Goal: Task Accomplishment & Management: Use online tool/utility

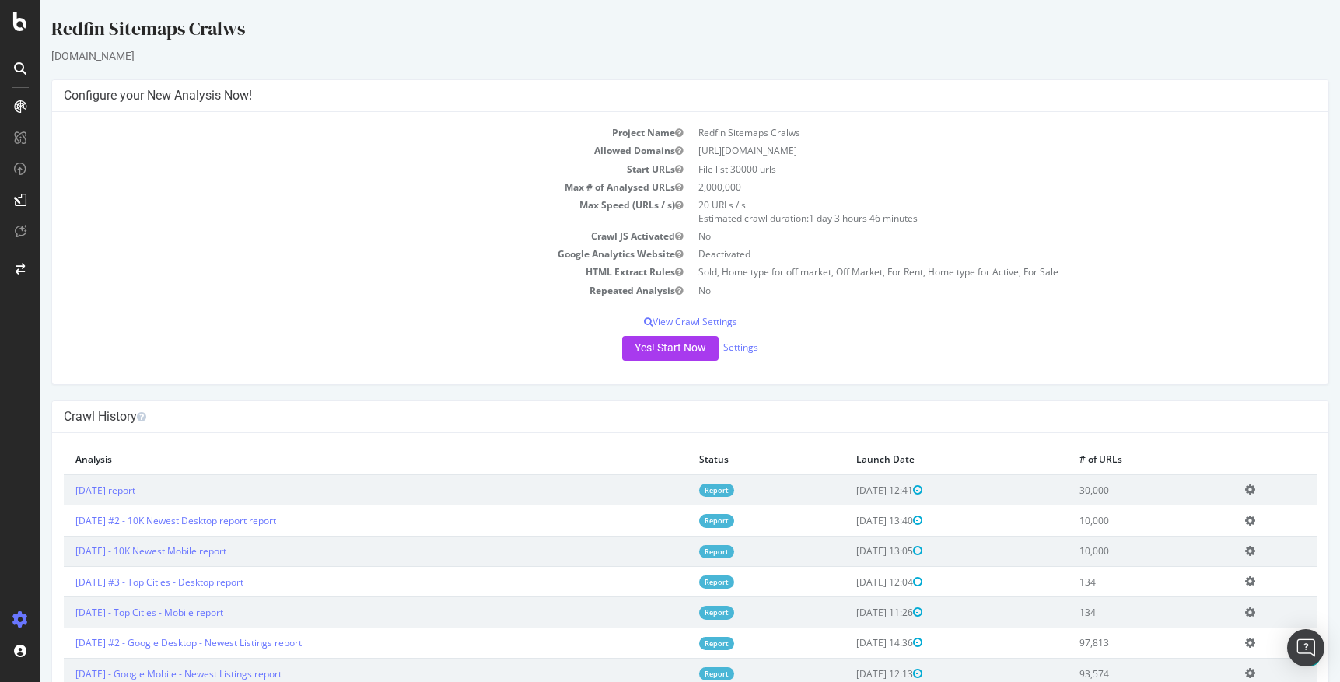
scroll to position [201, 0]
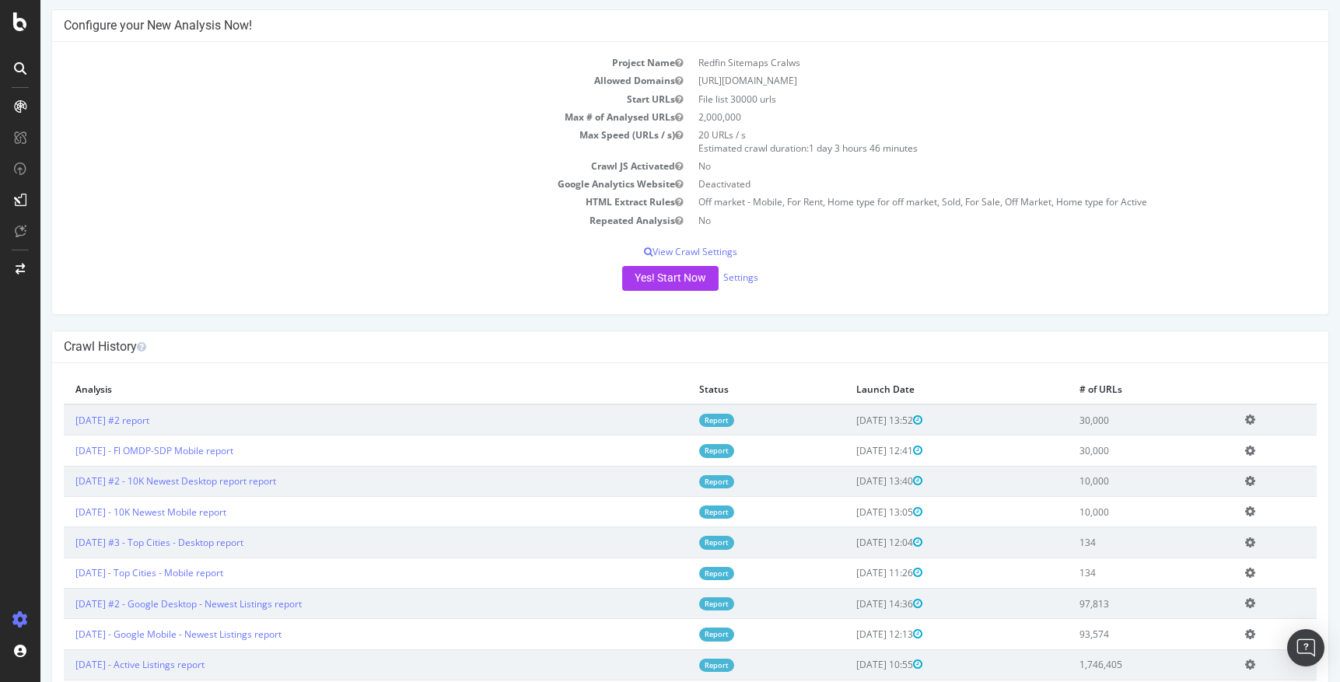
click at [1254, 416] on icon at bounding box center [1250, 420] width 10 height 12
click at [1198, 441] on link "Add name" at bounding box center [1193, 442] width 124 height 21
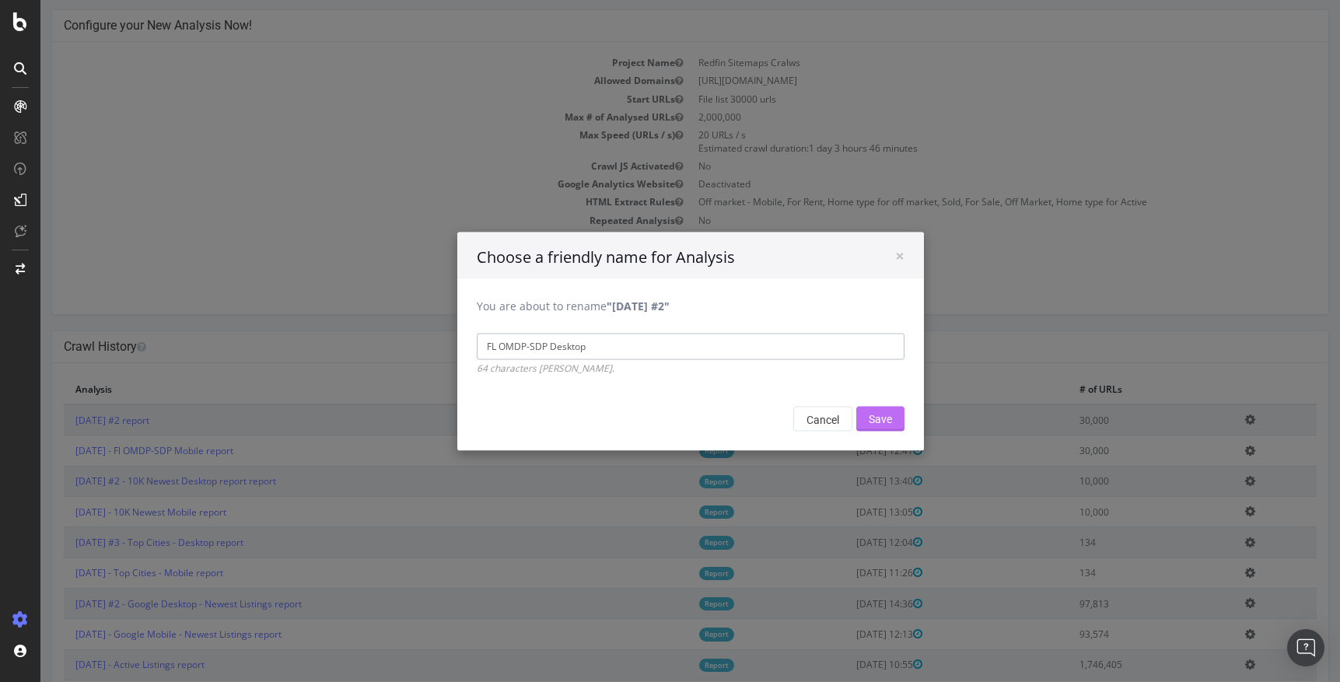
type input "FL OMDP-SDP Desktop"
click at [880, 421] on input "Save" at bounding box center [880, 418] width 48 height 25
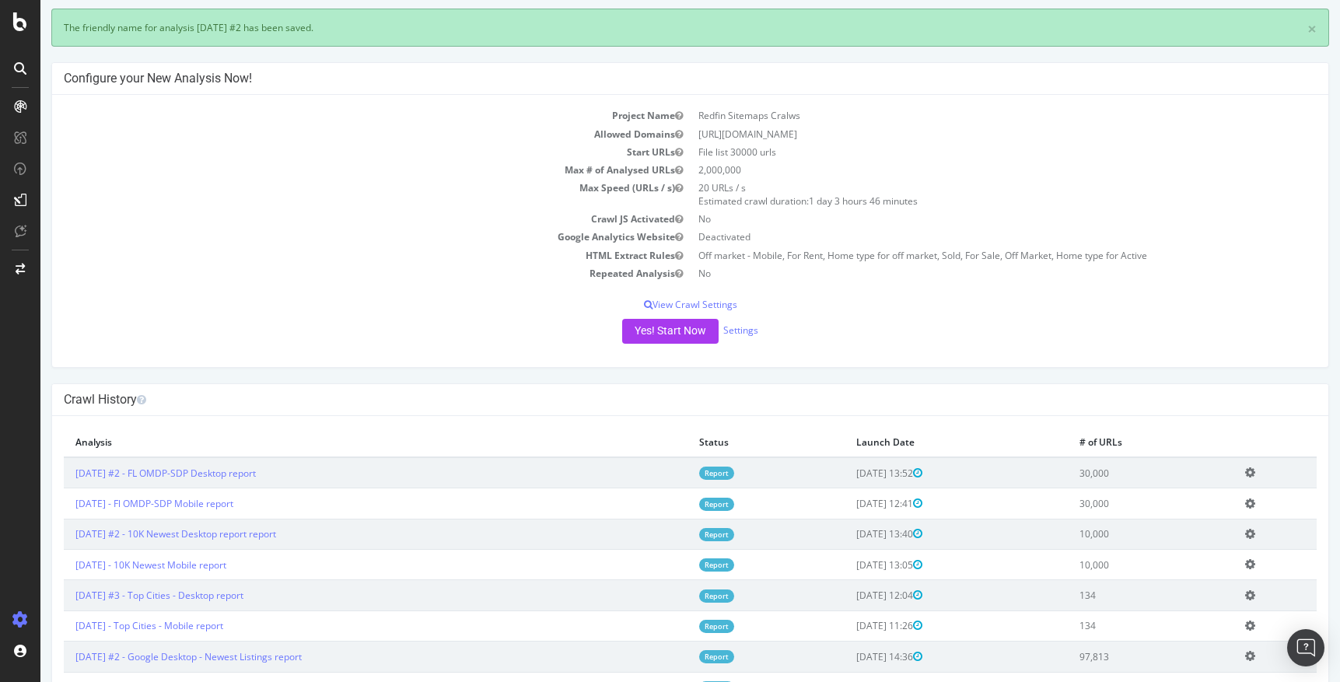
scroll to position [72, 0]
click at [237, 472] on link "[DATE] #2 - FL OMDP-SDP Desktop report" at bounding box center [165, 472] width 180 height 13
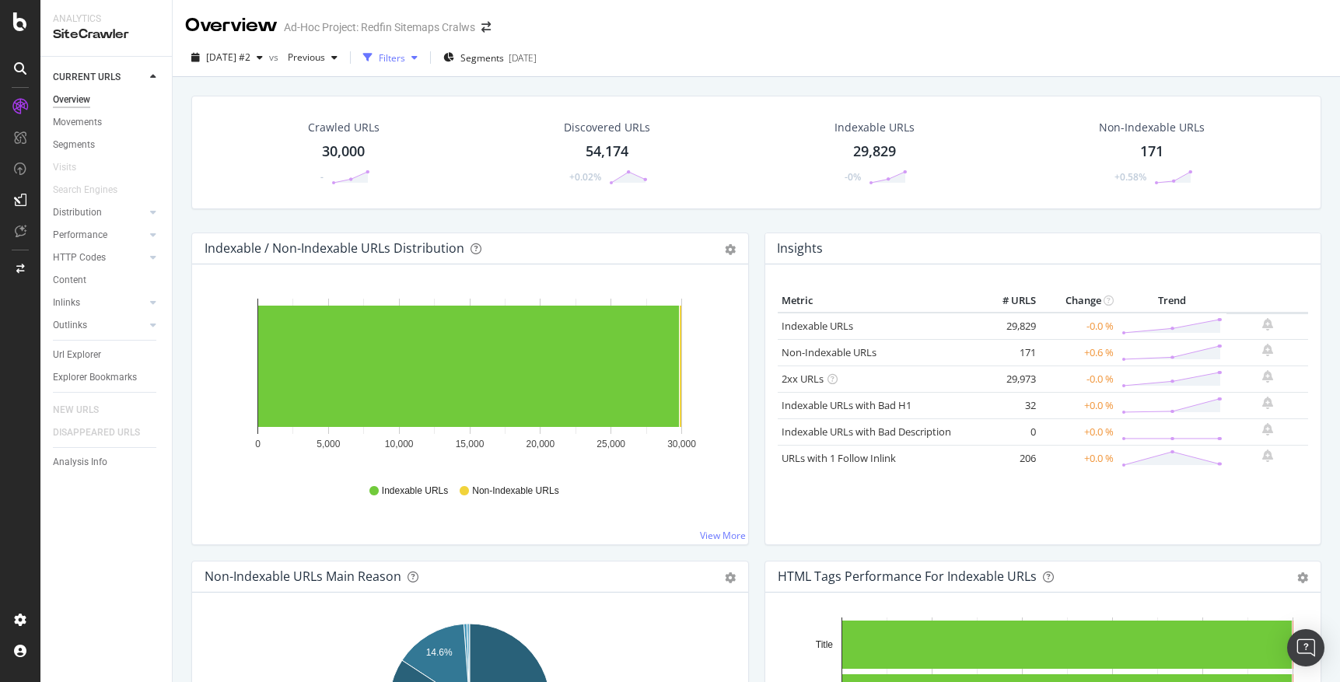
click at [418, 60] on icon "button" at bounding box center [414, 57] width 6 height 9
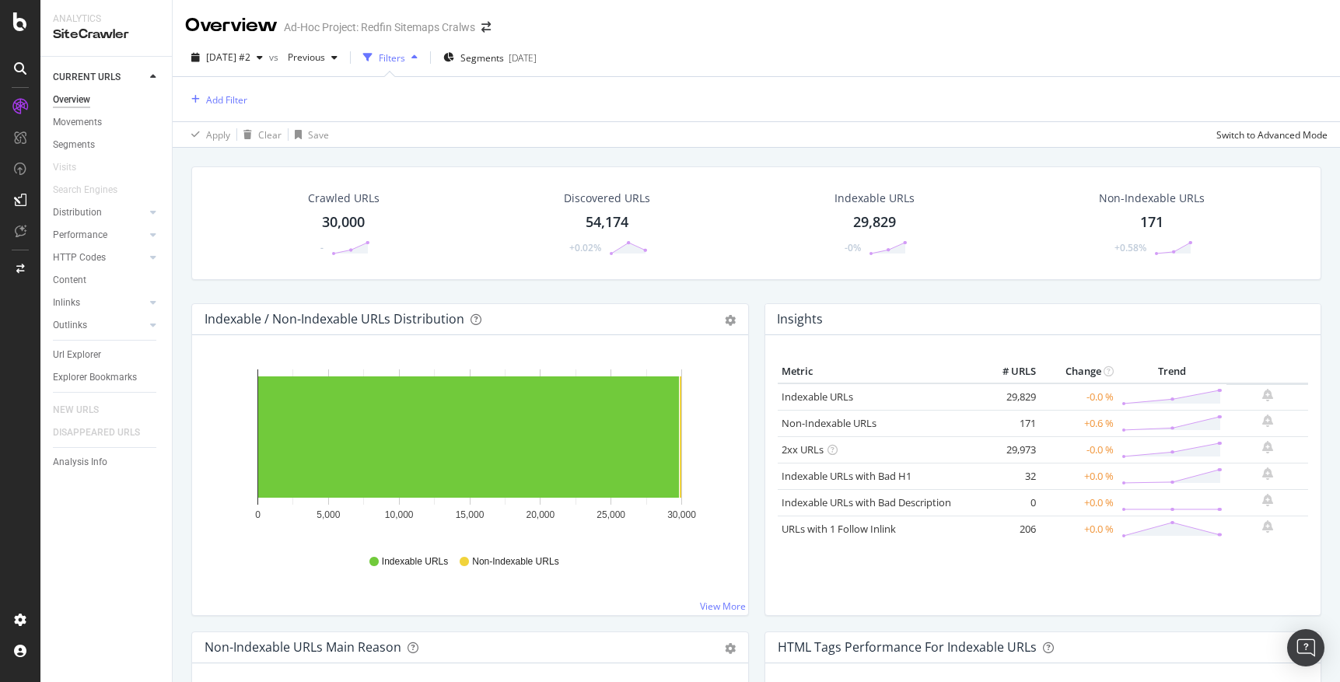
click at [418, 60] on icon "button" at bounding box center [414, 57] width 6 height 9
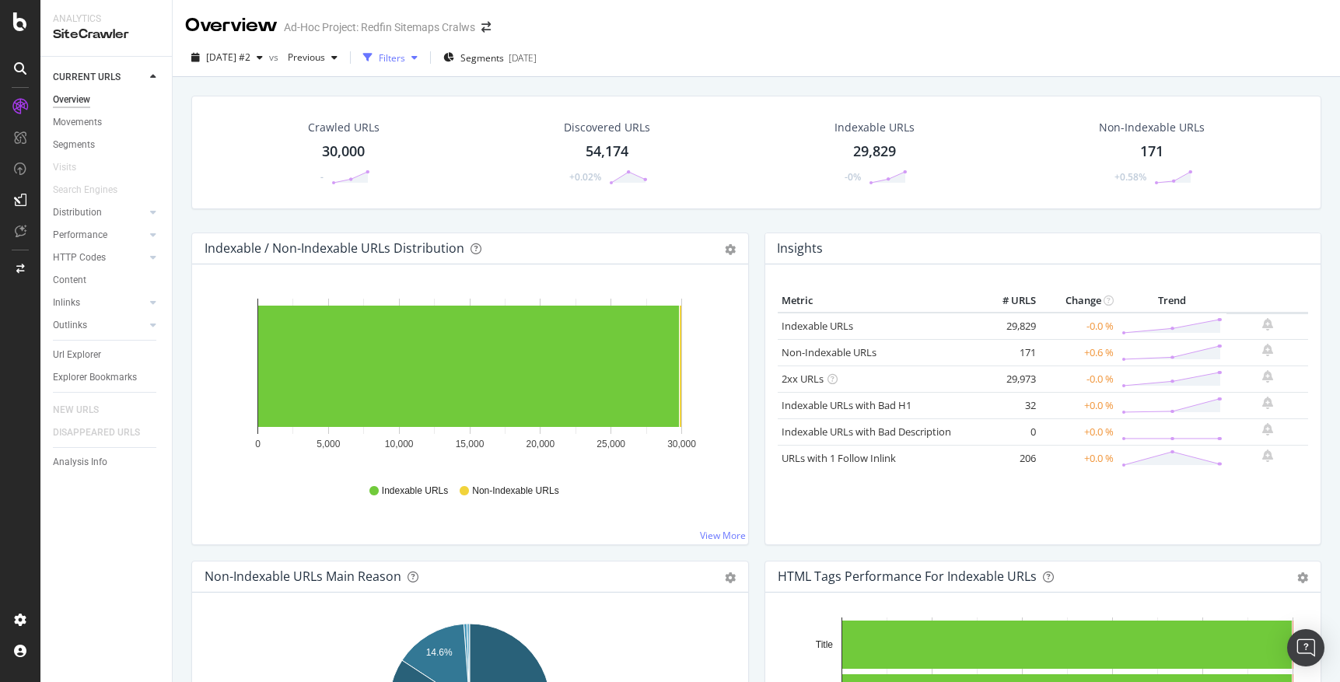
click at [418, 59] on icon "button" at bounding box center [414, 57] width 6 height 9
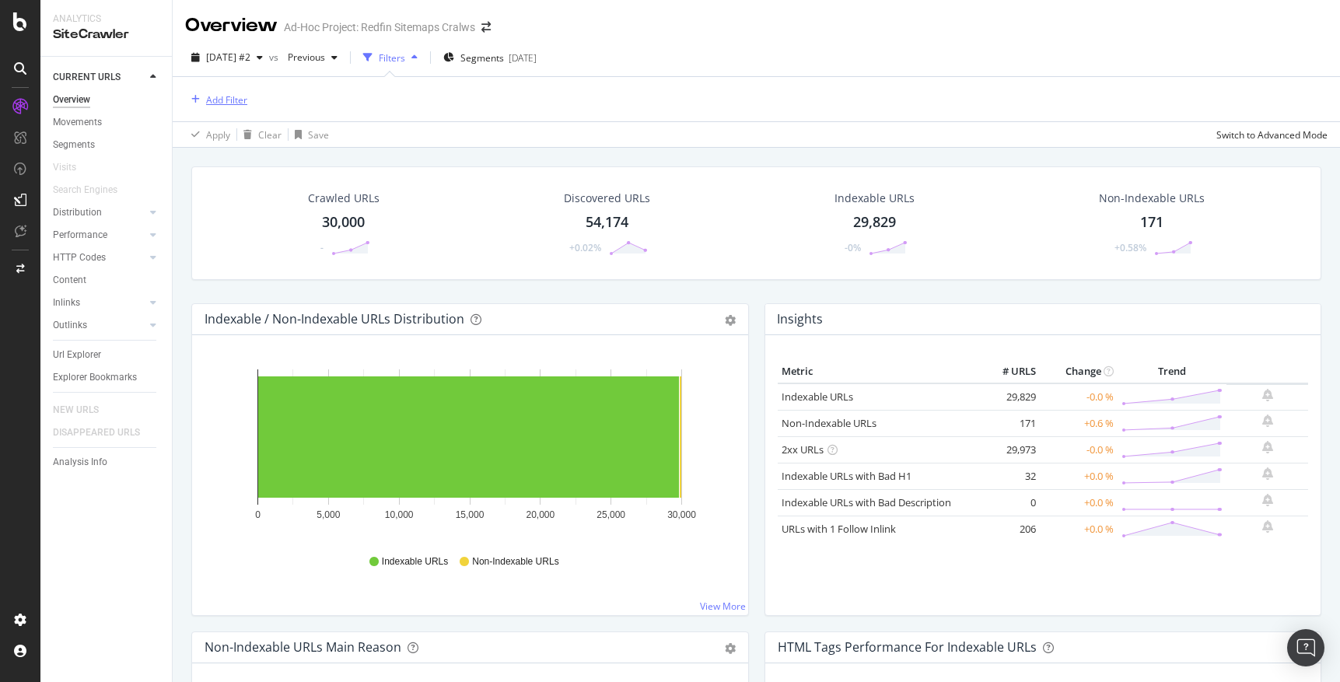
click at [212, 97] on div "Add Filter" at bounding box center [226, 99] width 41 height 13
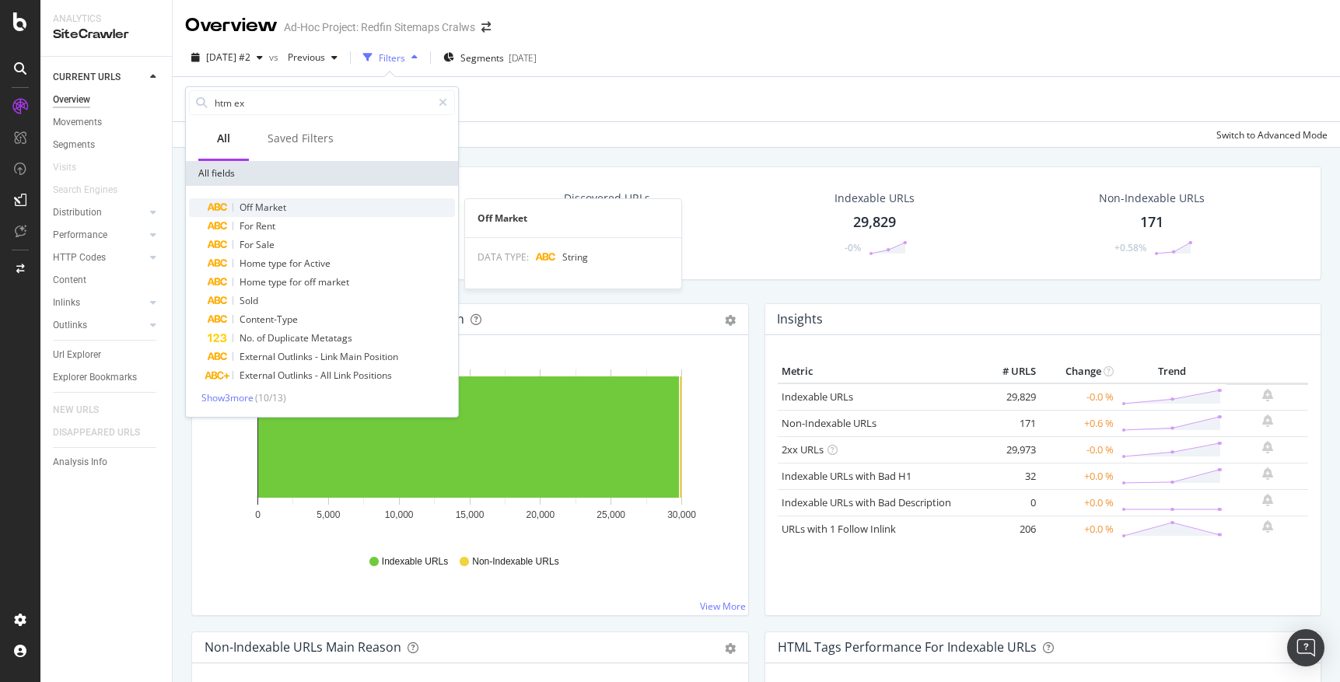
type input "htm ex"
click at [261, 205] on span "Market" at bounding box center [270, 207] width 31 height 13
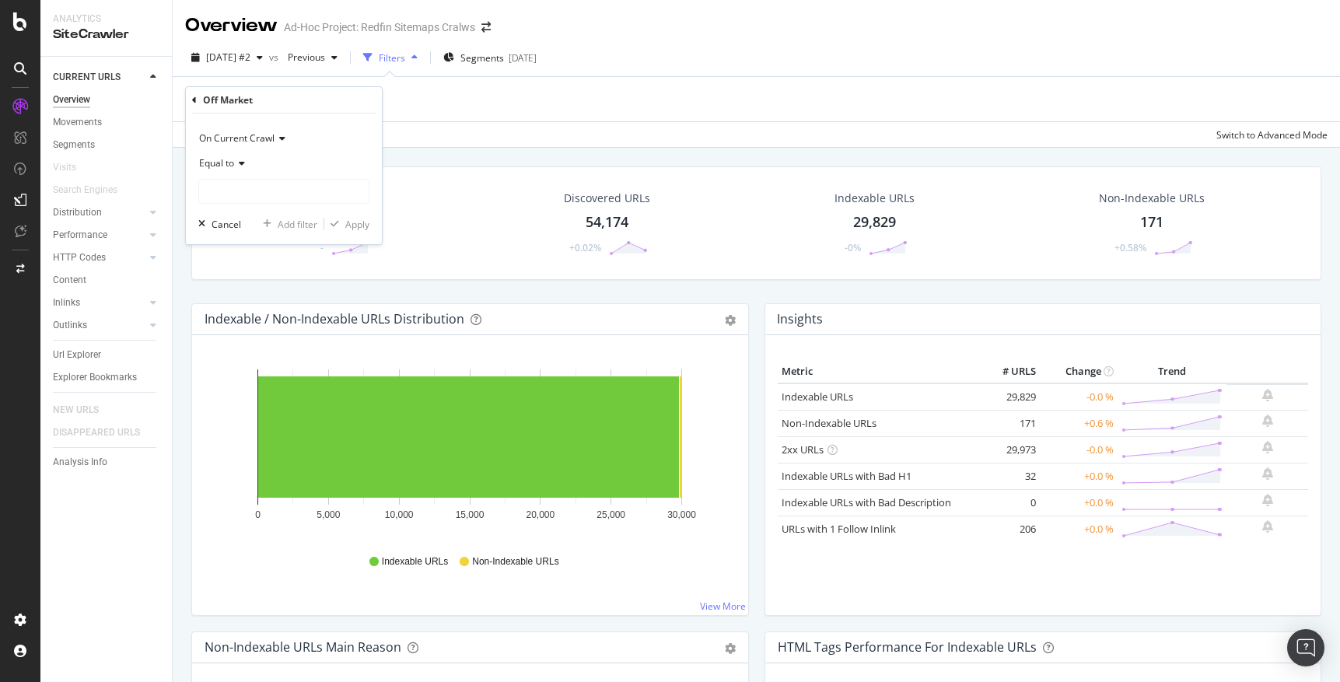
click at [242, 165] on icon at bounding box center [239, 163] width 11 height 9
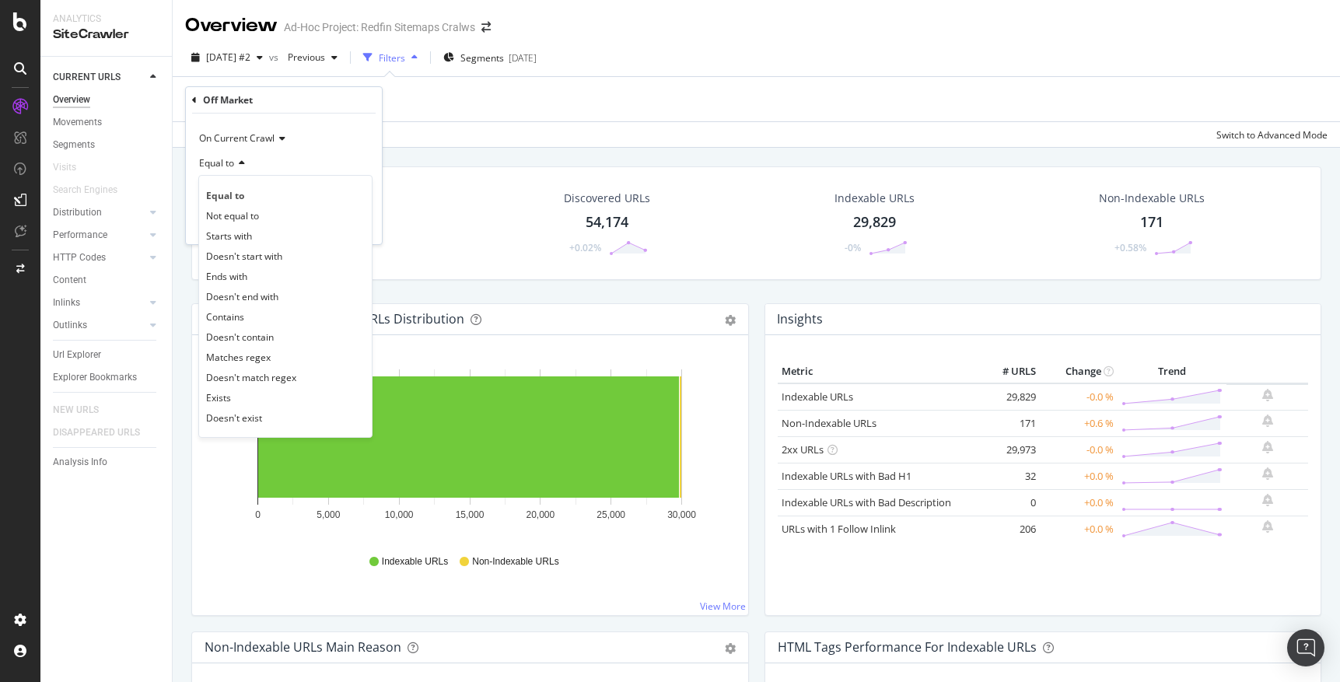
click at [242, 165] on icon at bounding box center [239, 163] width 11 height 9
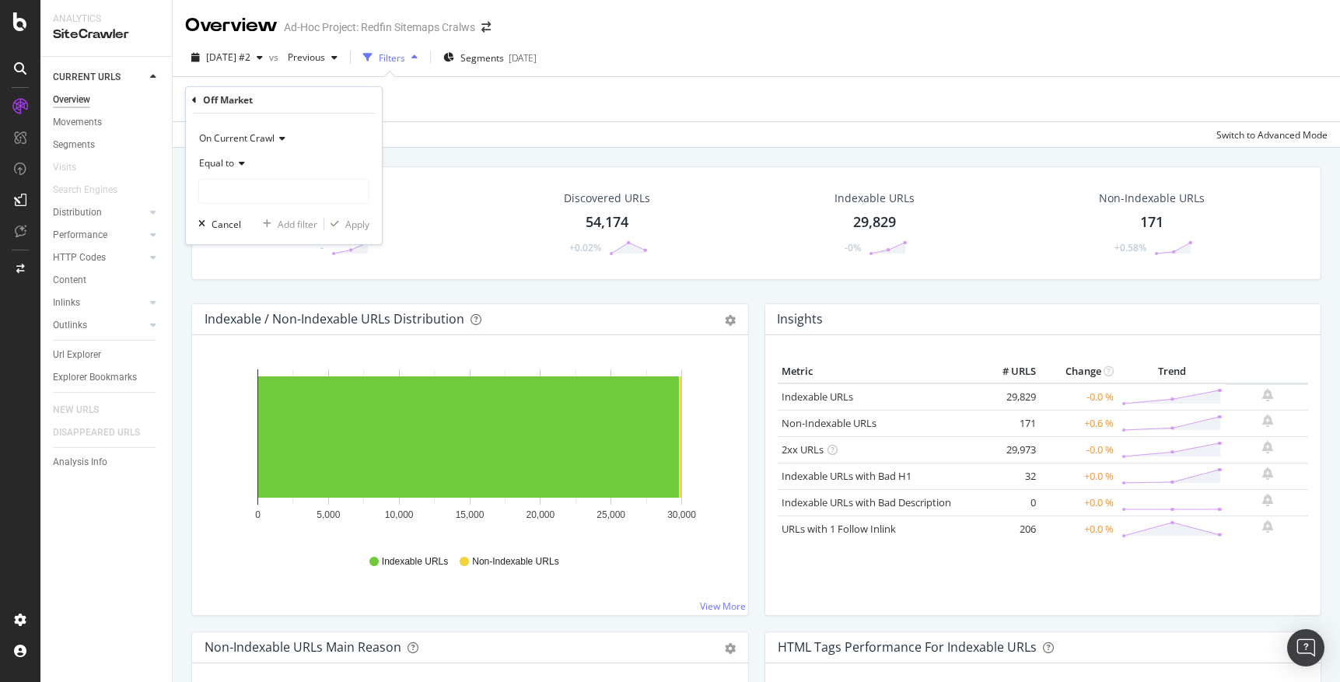
click at [242, 165] on icon at bounding box center [239, 163] width 11 height 9
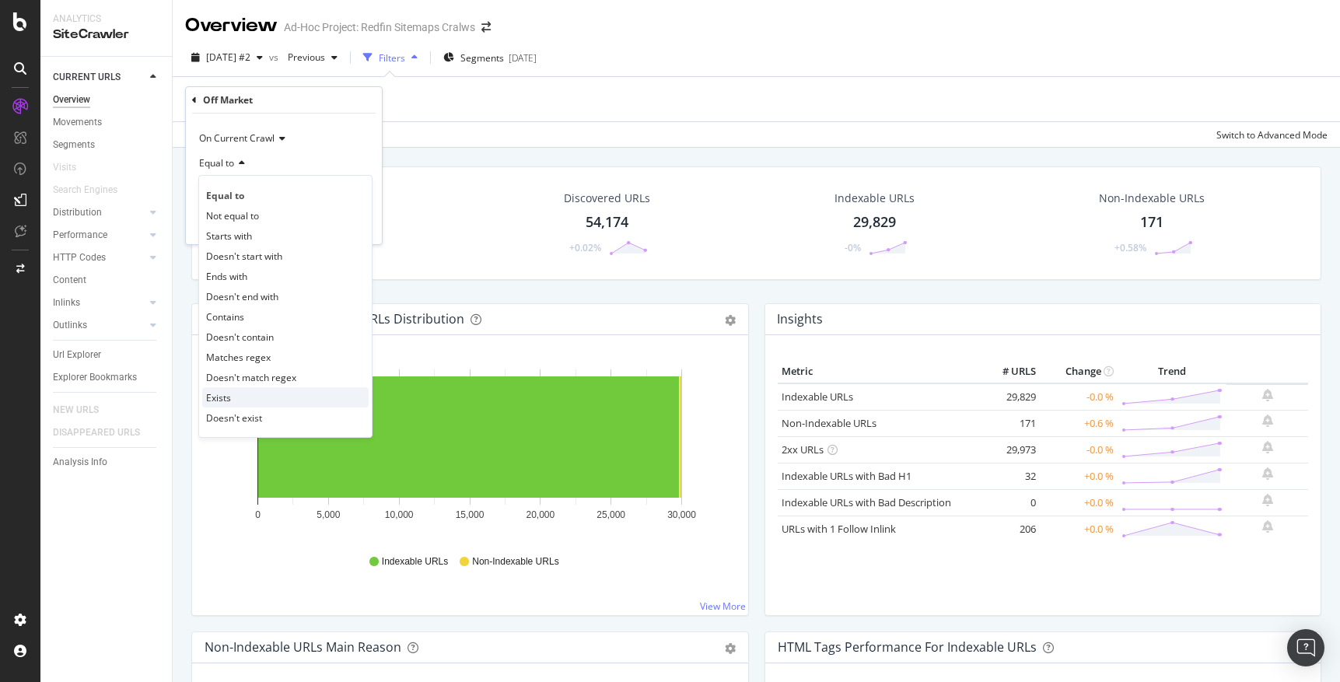
click at [214, 397] on span "Exists" at bounding box center [218, 397] width 25 height 13
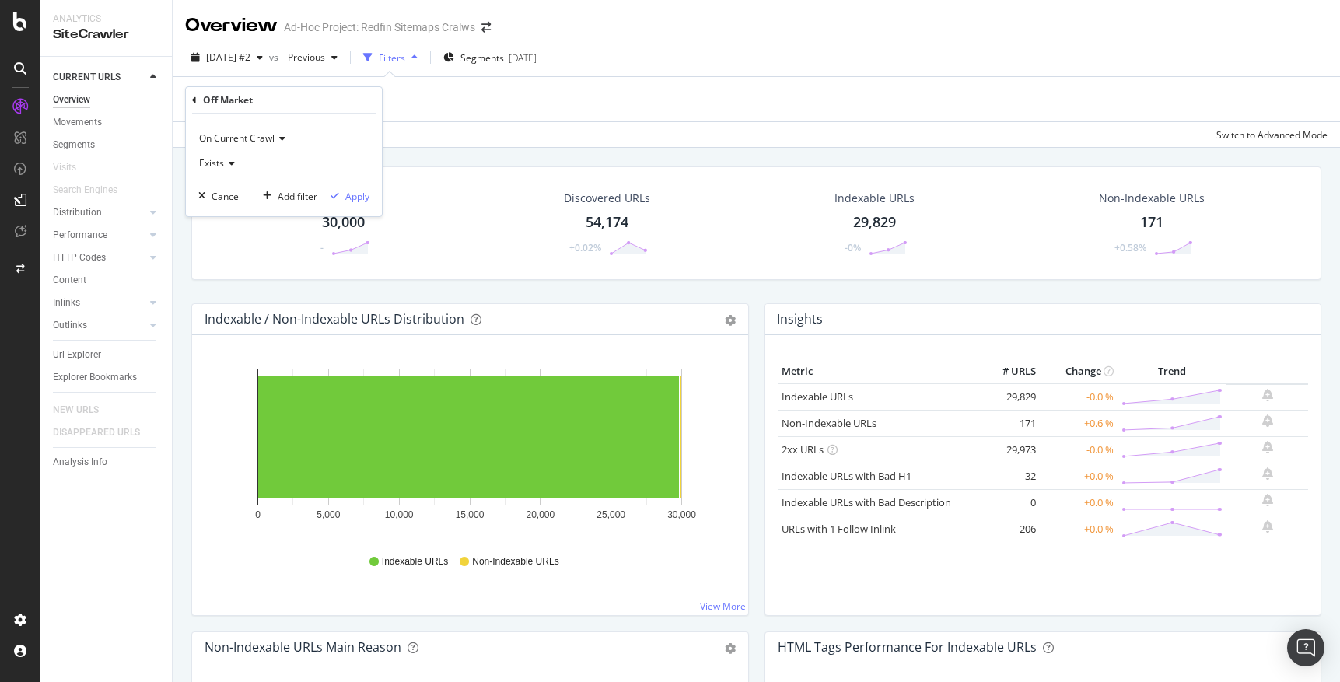
click at [355, 195] on div "Apply" at bounding box center [357, 196] width 24 height 13
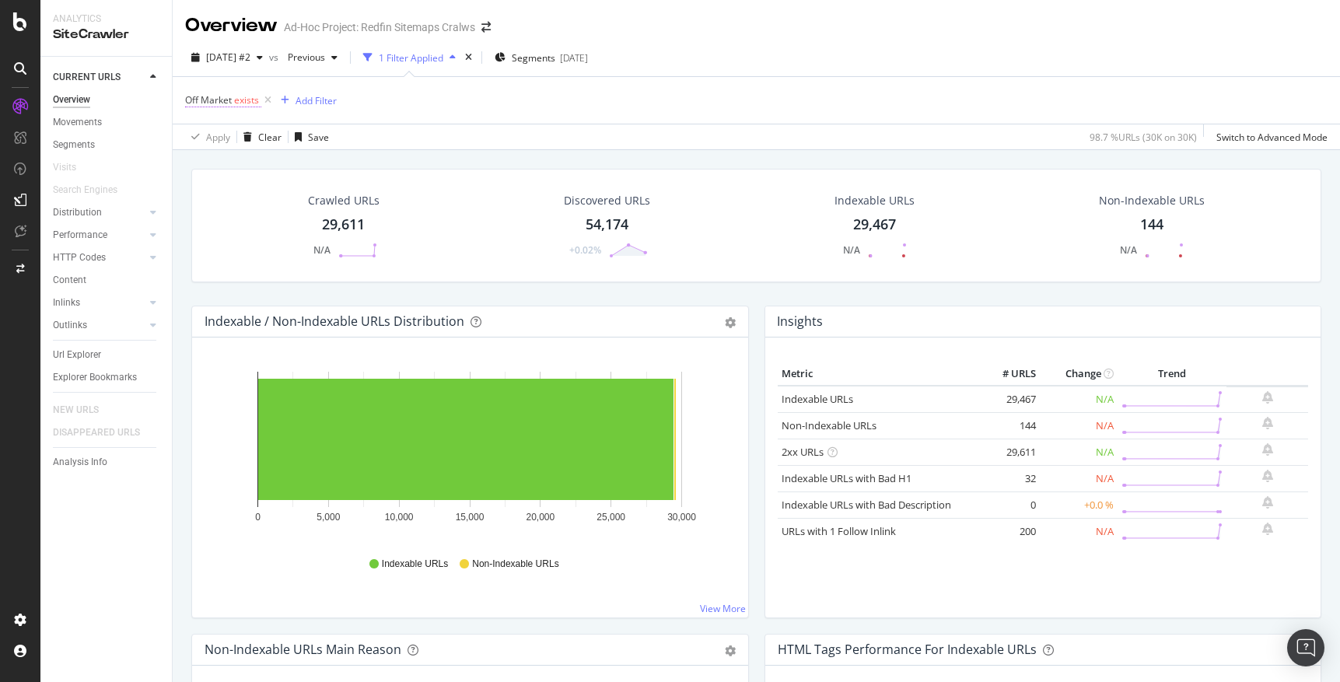
click at [234, 96] on span "exists" at bounding box center [246, 99] width 25 height 13
click at [194, 96] on icon at bounding box center [194, 98] width 5 height 9
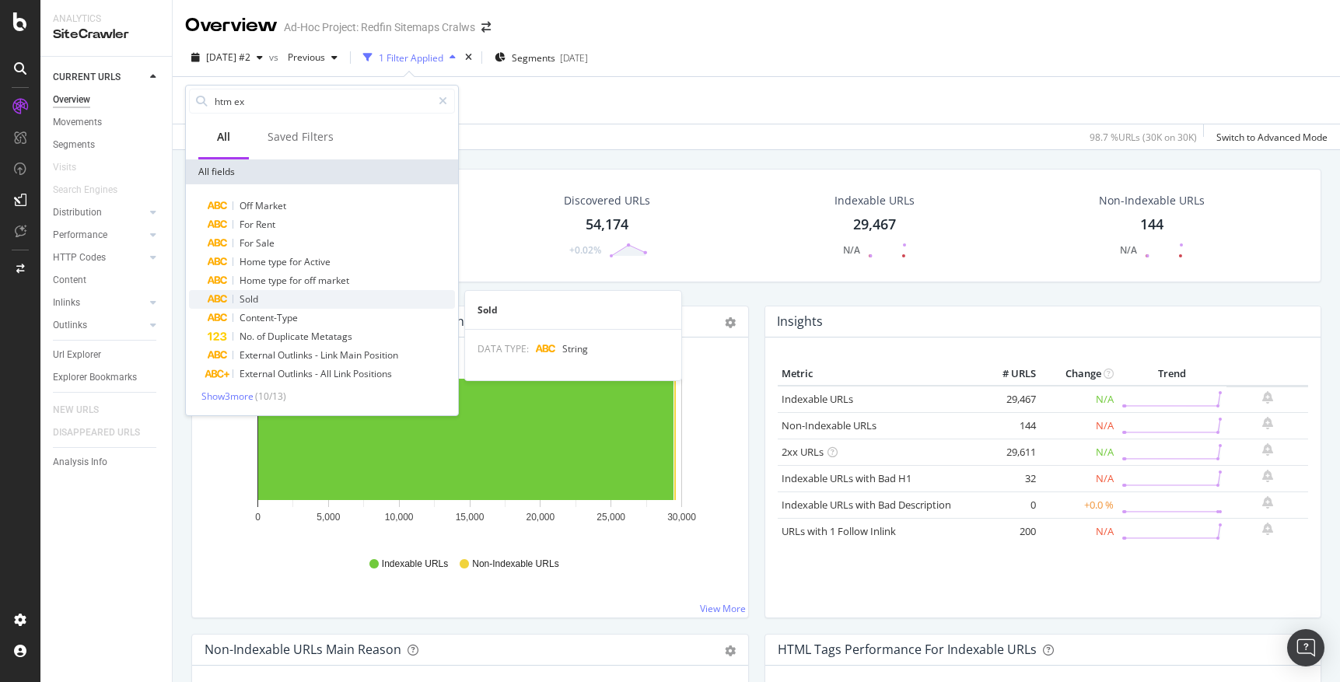
click at [247, 299] on span "Sold" at bounding box center [249, 298] width 19 height 13
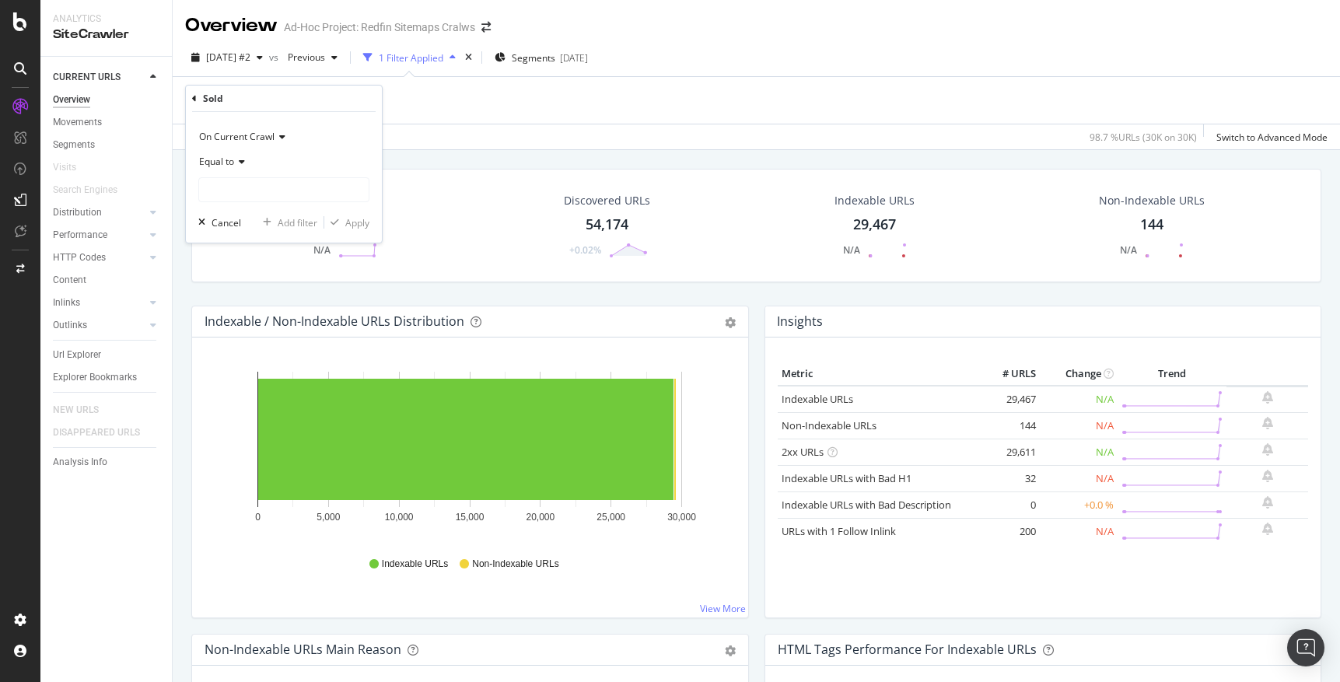
click at [240, 157] on icon at bounding box center [239, 161] width 11 height 9
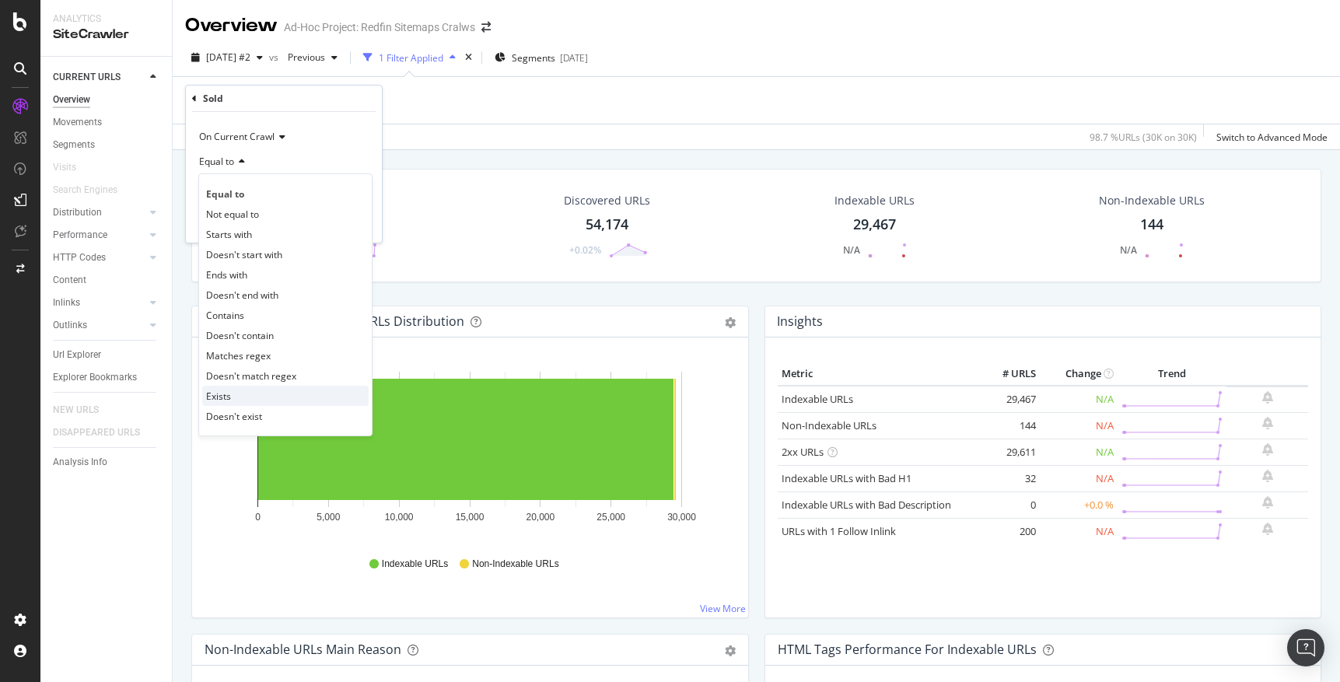
click at [219, 396] on span "Exists" at bounding box center [218, 396] width 25 height 13
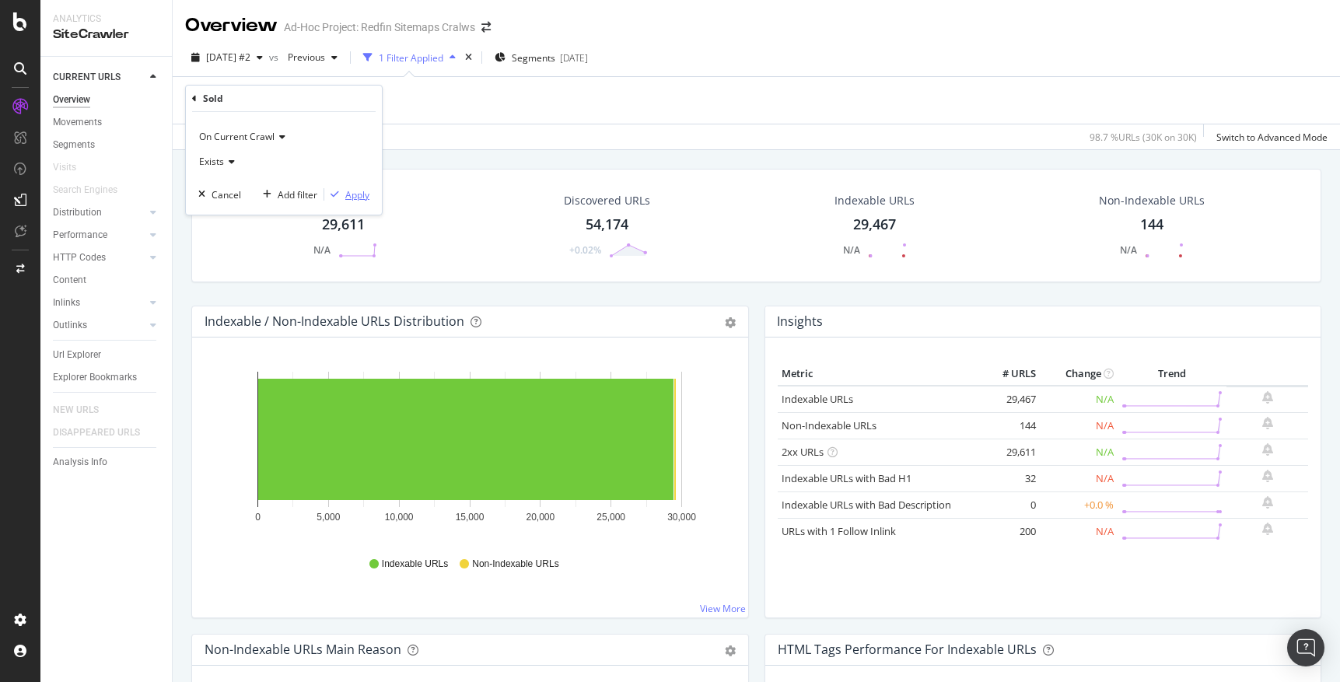
click at [363, 194] on div "Apply" at bounding box center [357, 194] width 24 height 13
click at [17, 23] on icon at bounding box center [20, 21] width 14 height 19
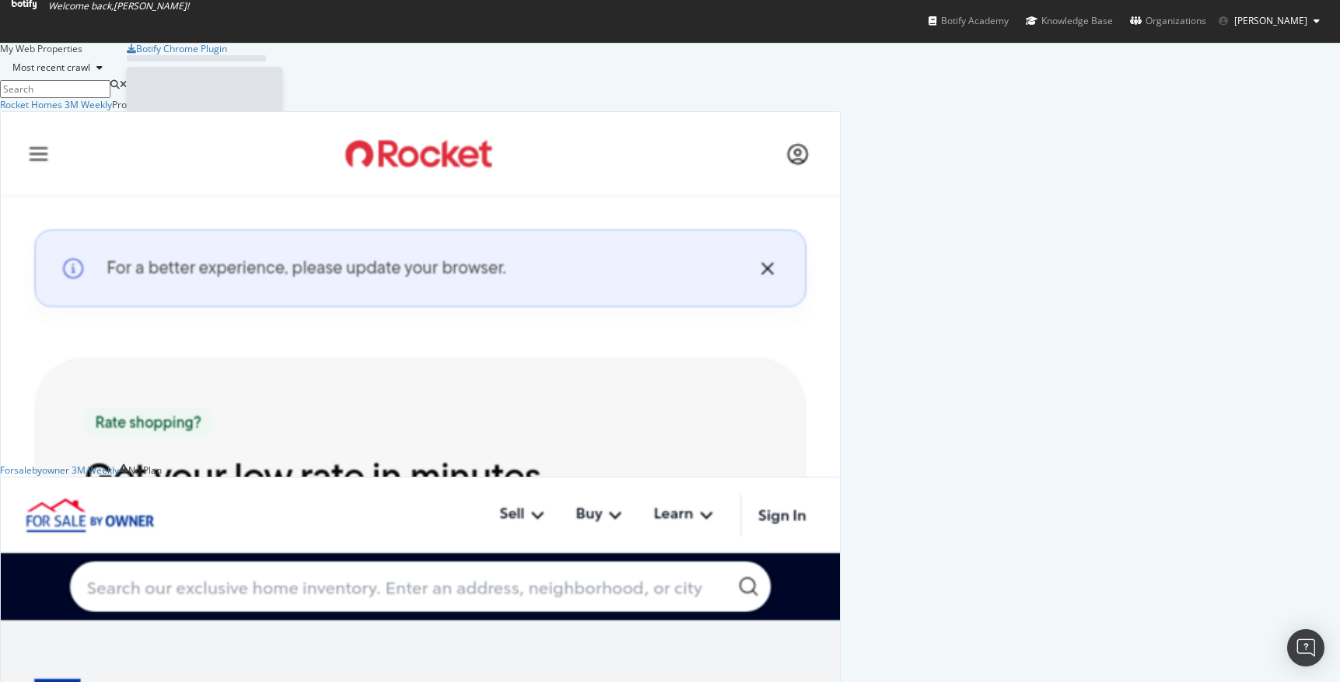
scroll to position [682, 1340]
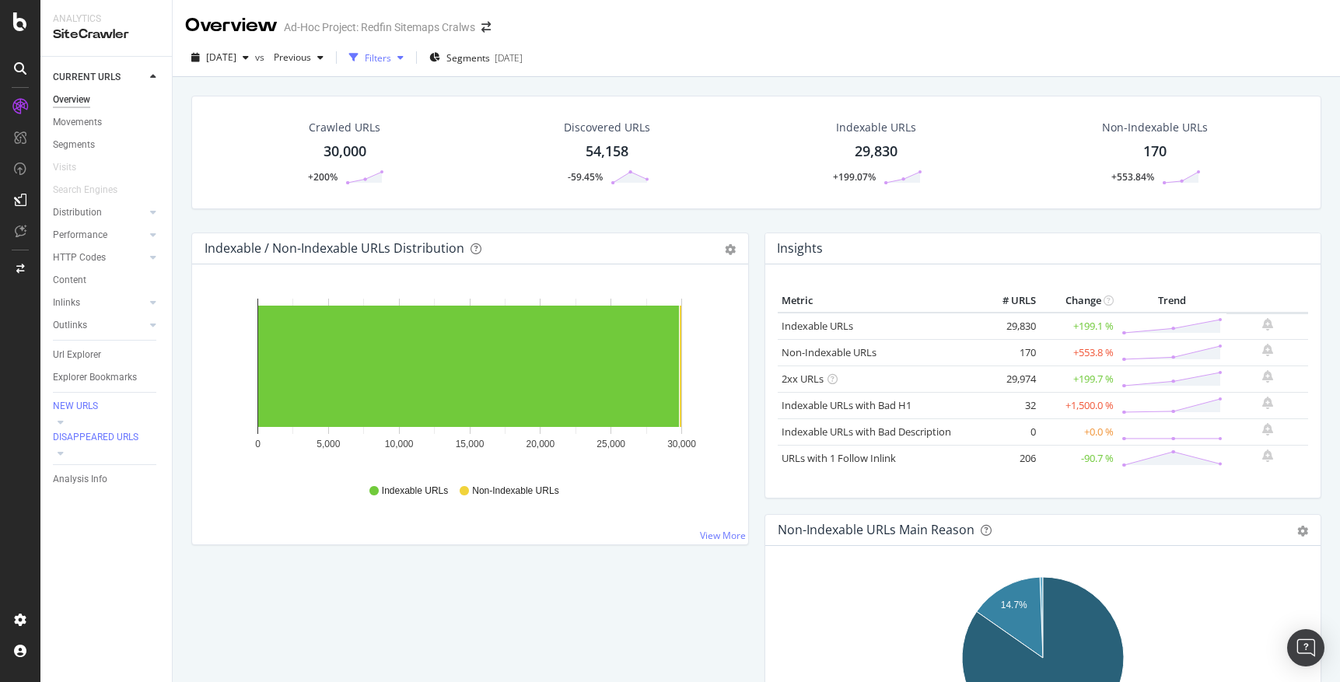
click at [404, 59] on icon "button" at bounding box center [400, 57] width 6 height 9
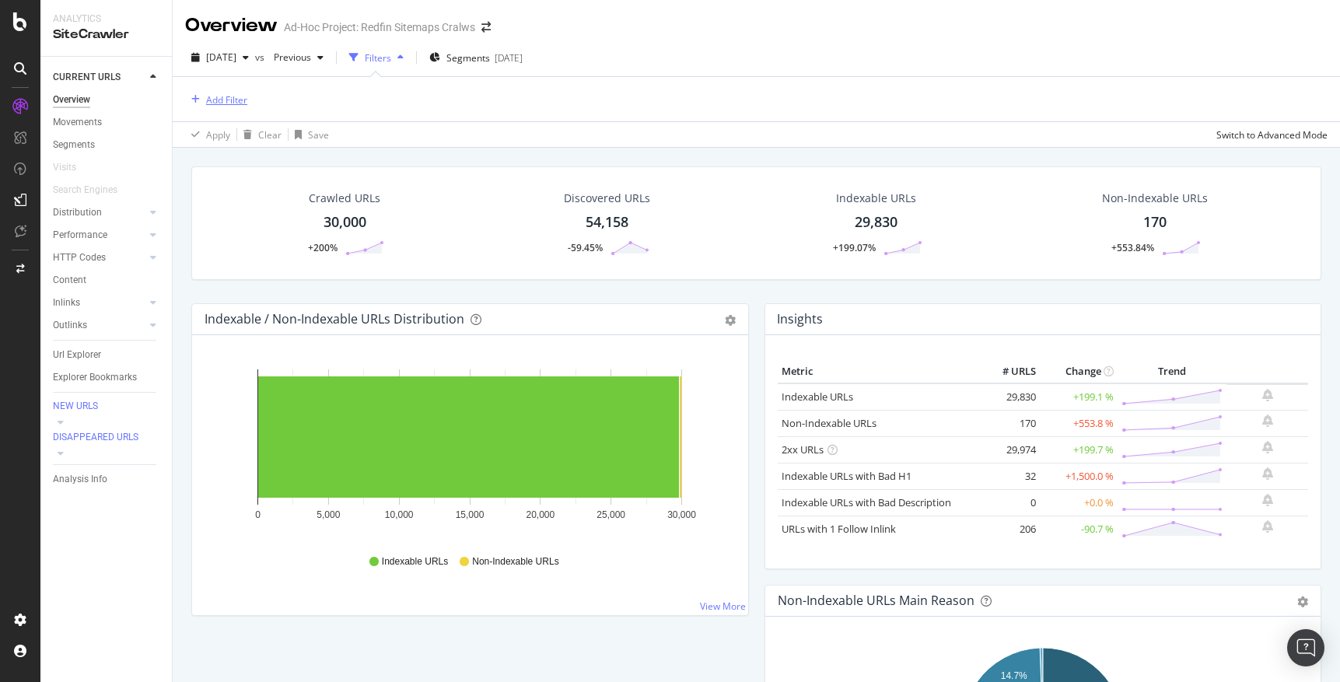
click at [240, 94] on div "Add Filter" at bounding box center [226, 99] width 41 height 13
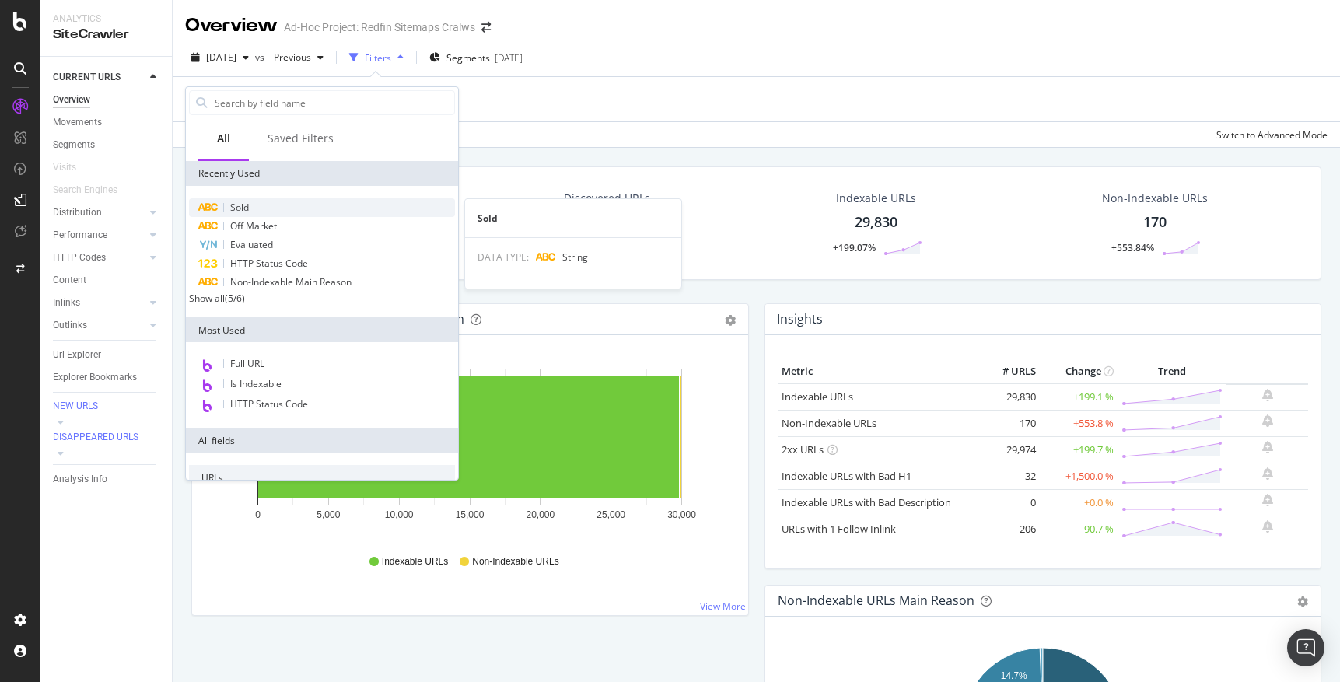
click at [240, 205] on span "Sold" at bounding box center [239, 207] width 19 height 13
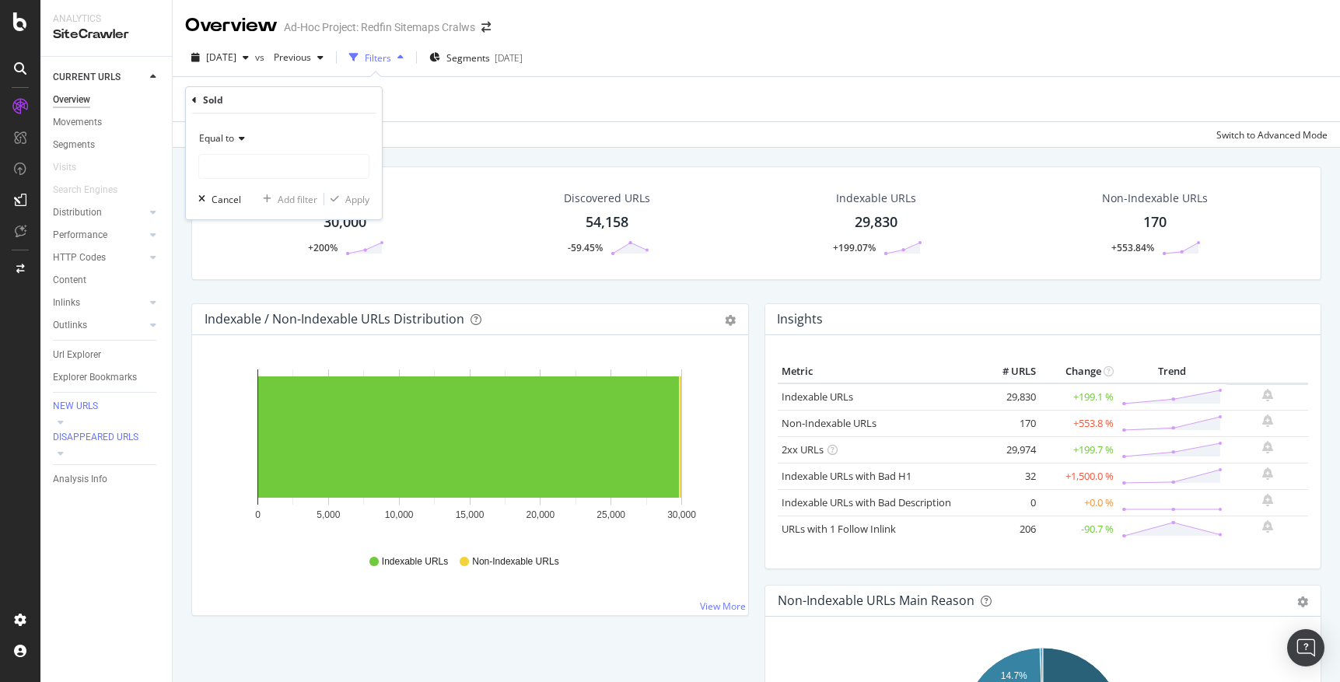
click at [241, 134] on icon at bounding box center [239, 138] width 11 height 9
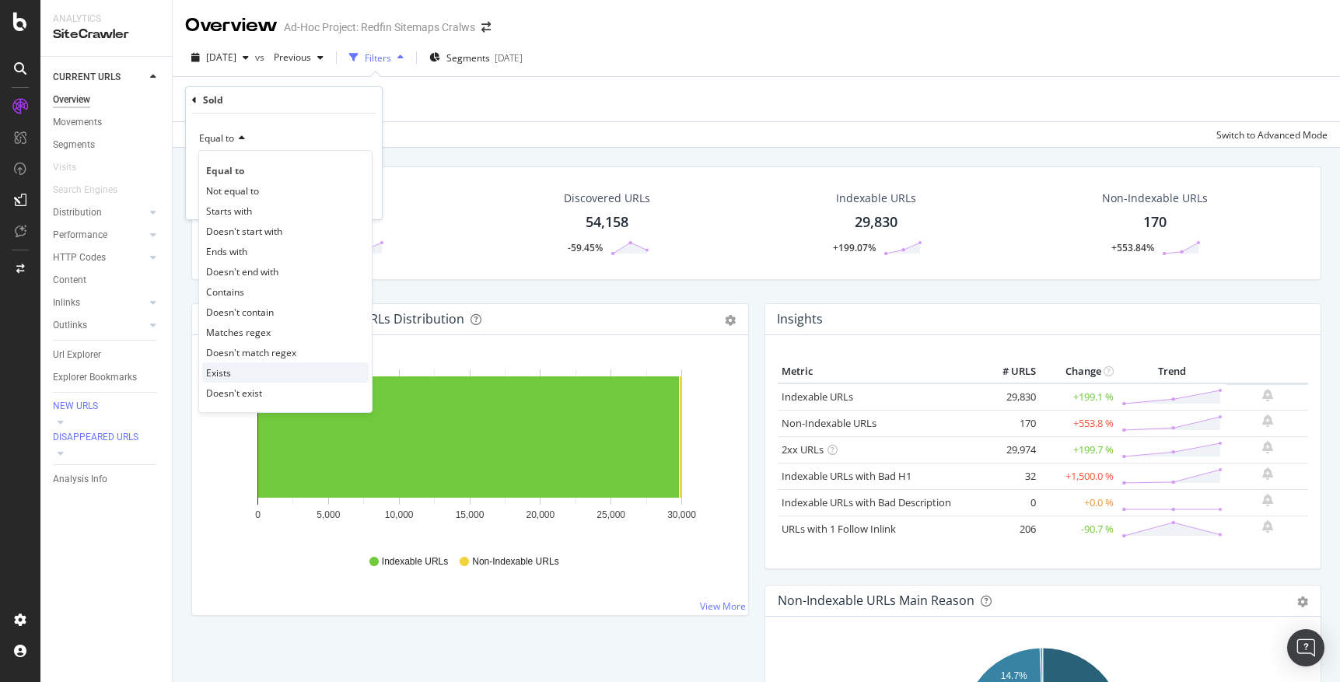
click at [218, 367] on span "Exists" at bounding box center [218, 372] width 25 height 13
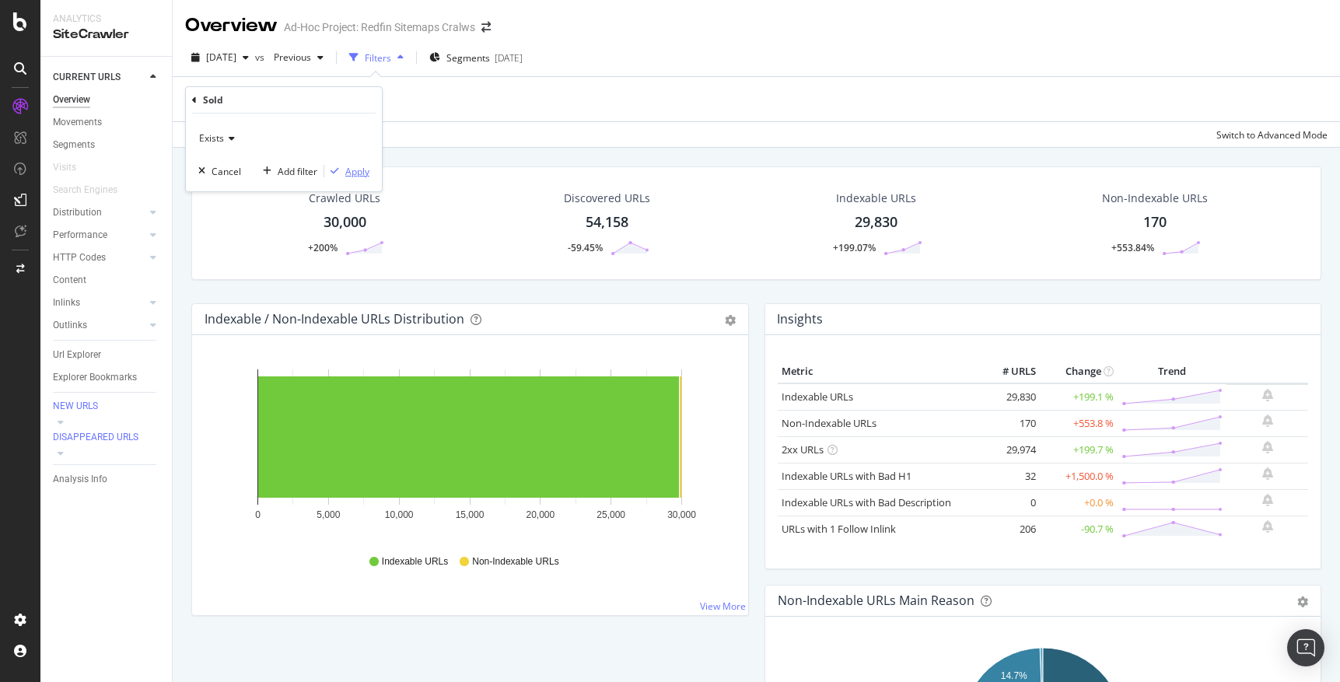
click at [362, 173] on div "Apply" at bounding box center [357, 171] width 24 height 13
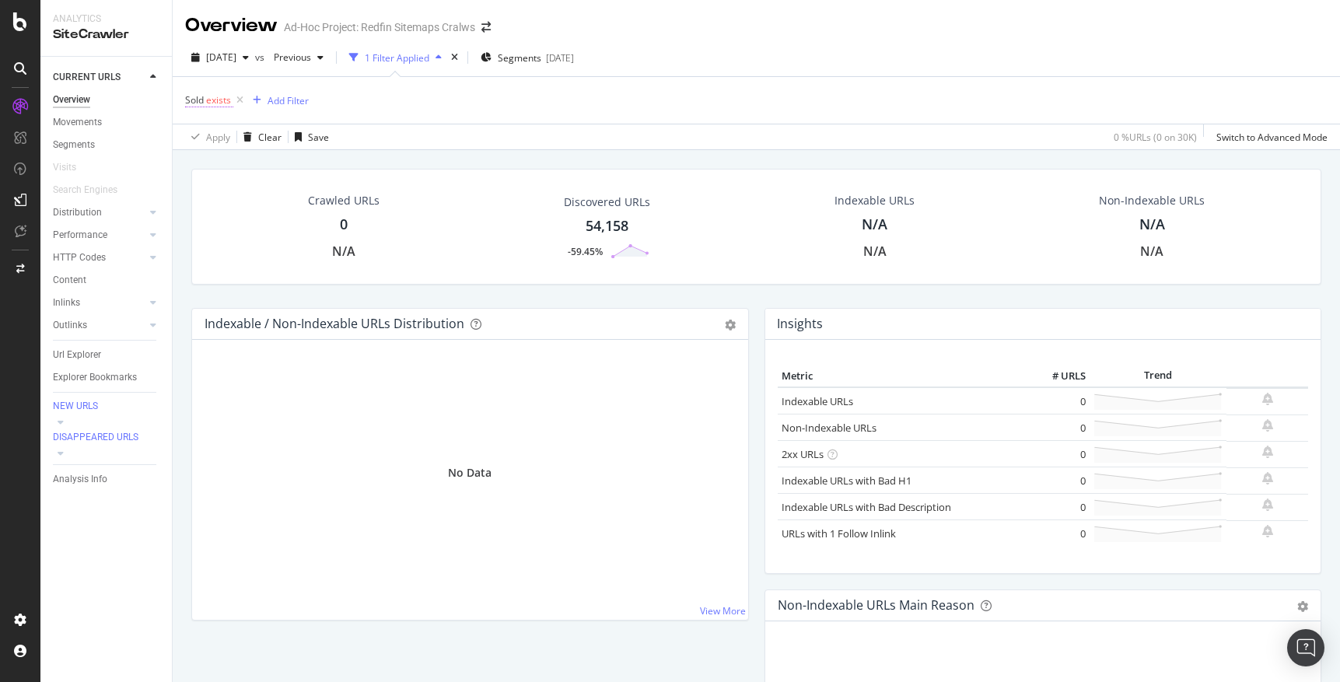
click at [217, 97] on span "exists" at bounding box center [218, 99] width 25 height 13
click at [233, 133] on icon at bounding box center [229, 136] width 11 height 9
click at [198, 98] on div "Sold" at bounding box center [284, 99] width 184 height 26
click at [195, 98] on icon at bounding box center [194, 98] width 5 height 9
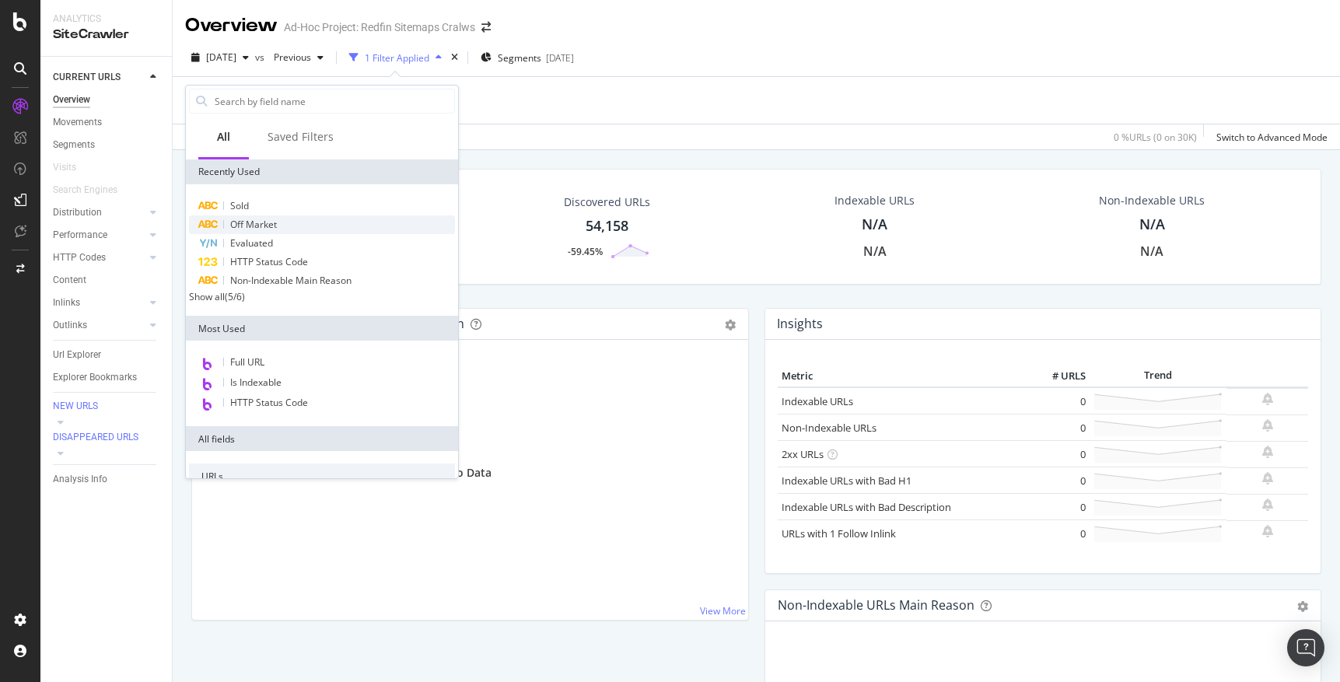
click at [232, 223] on span "Off Market" at bounding box center [253, 224] width 47 height 13
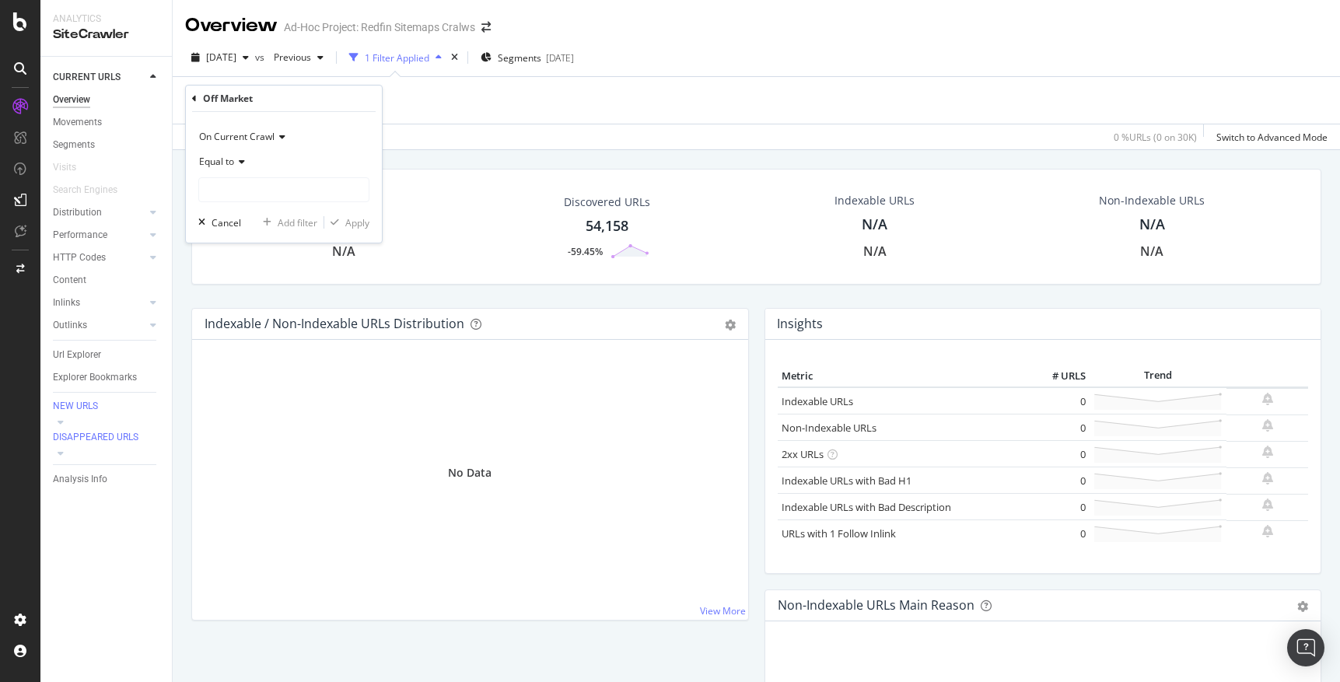
click at [236, 157] on icon at bounding box center [239, 161] width 11 height 9
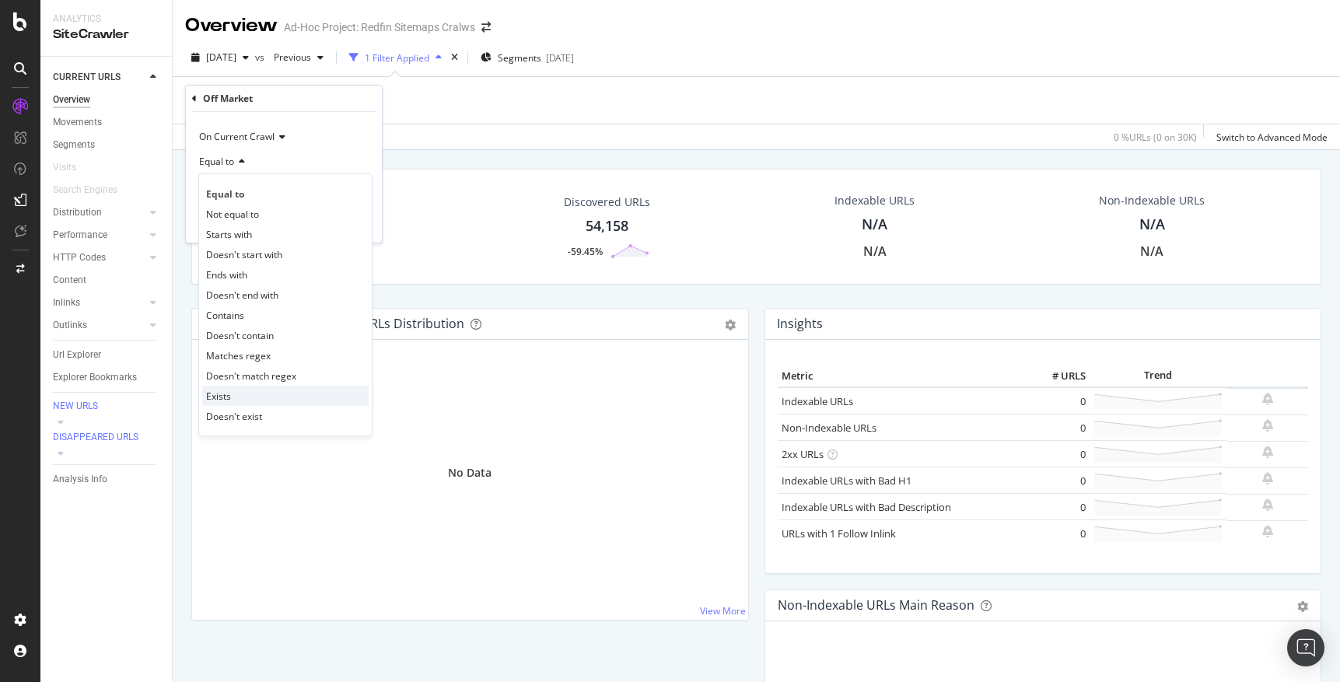
click at [219, 394] on span "Exists" at bounding box center [218, 396] width 25 height 13
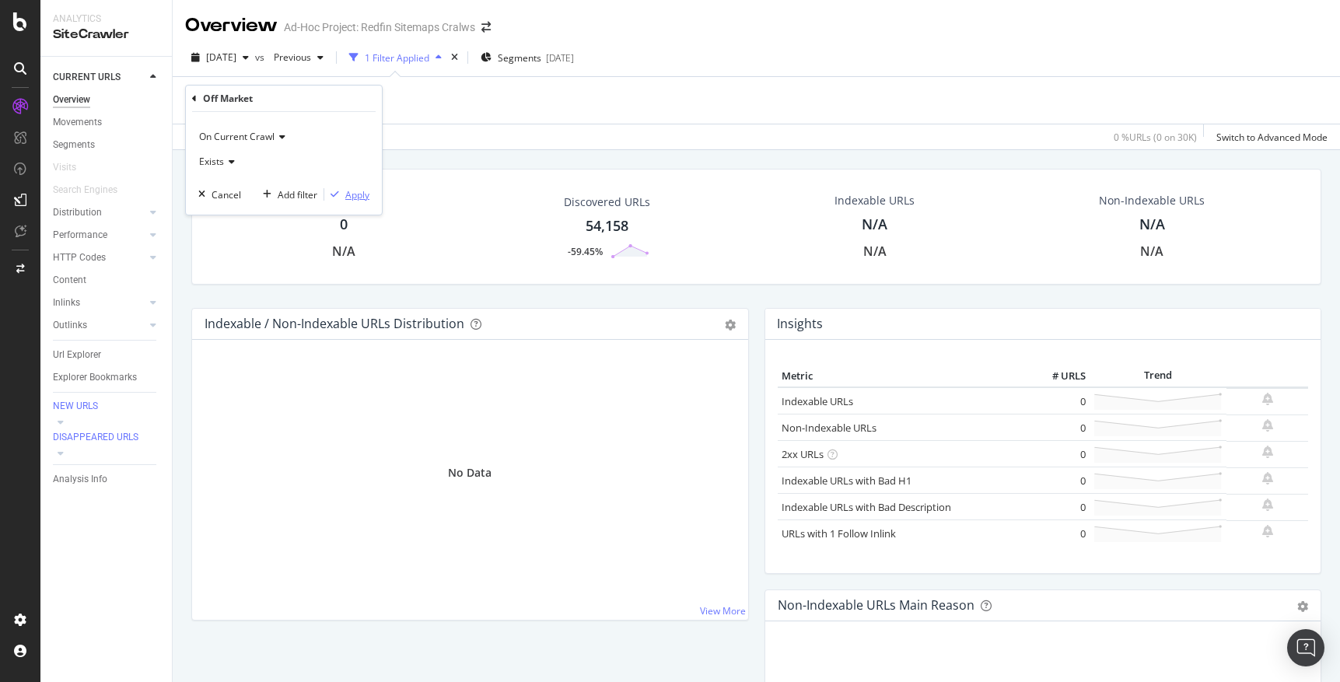
click at [357, 199] on div "Apply" at bounding box center [357, 194] width 24 height 13
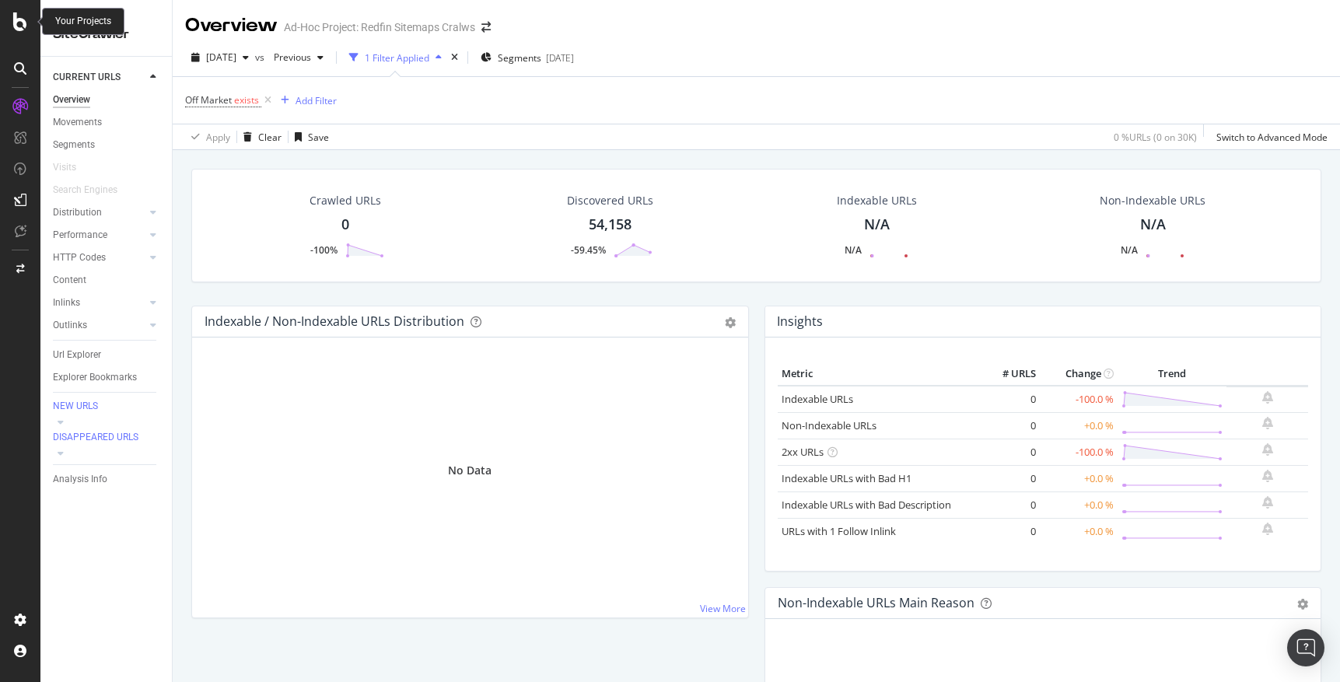
click at [26, 21] on icon at bounding box center [20, 21] width 14 height 19
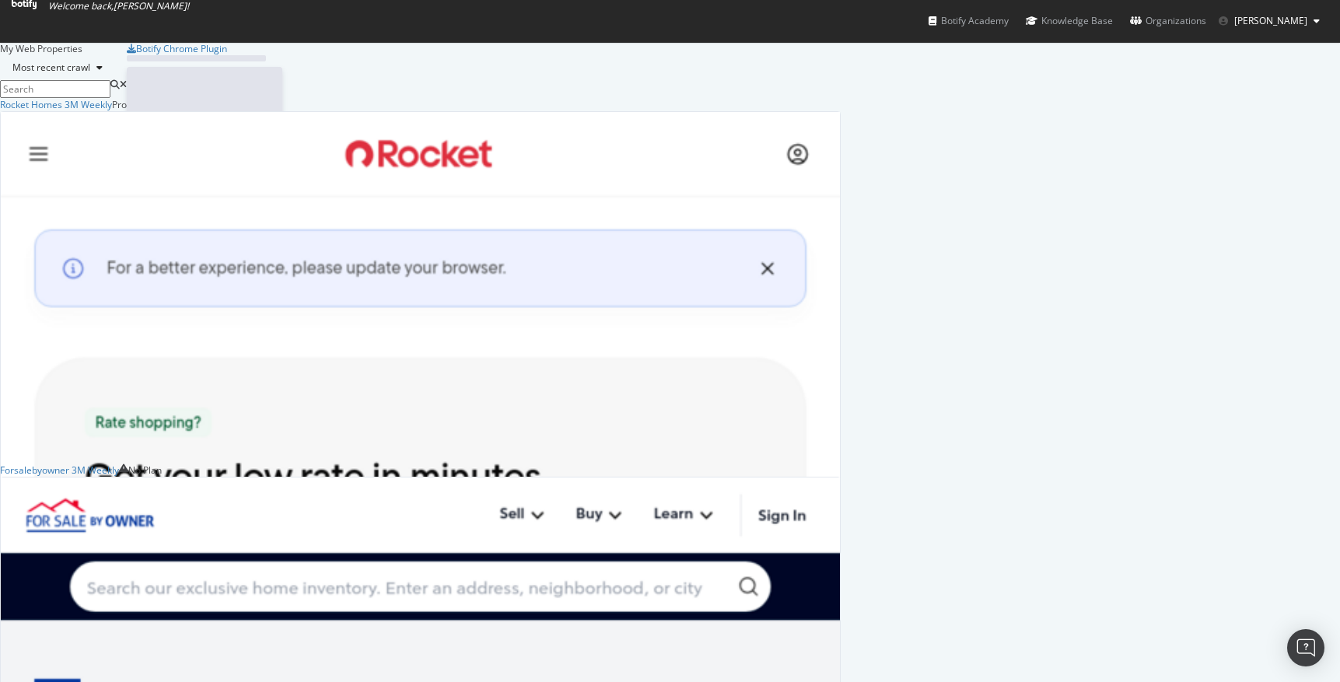
scroll to position [682, 1340]
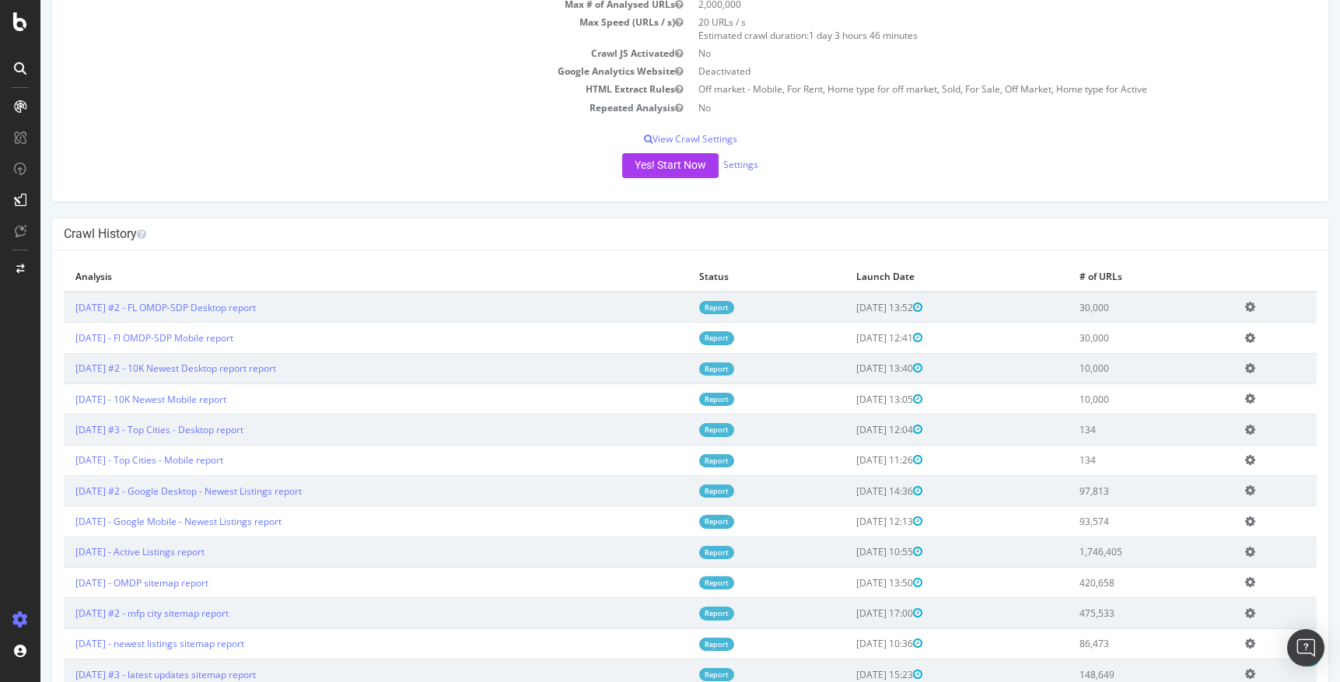
scroll to position [176, 0]
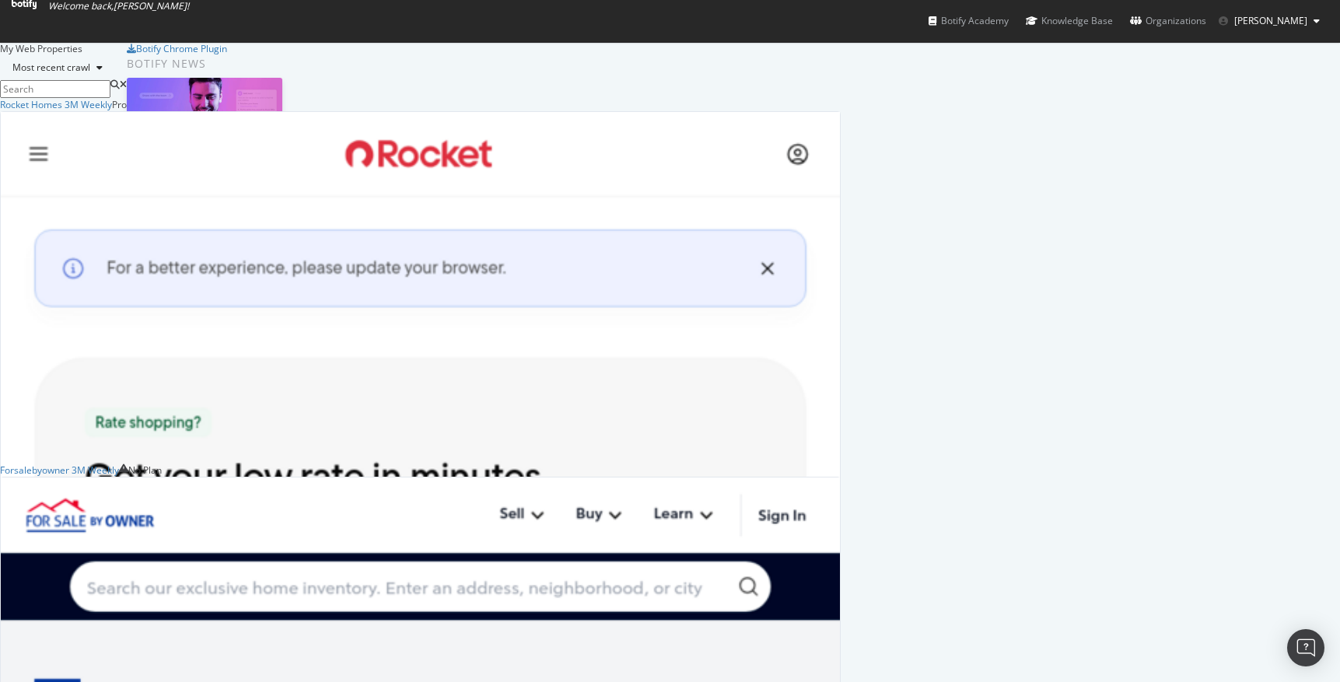
scroll to position [17, 0]
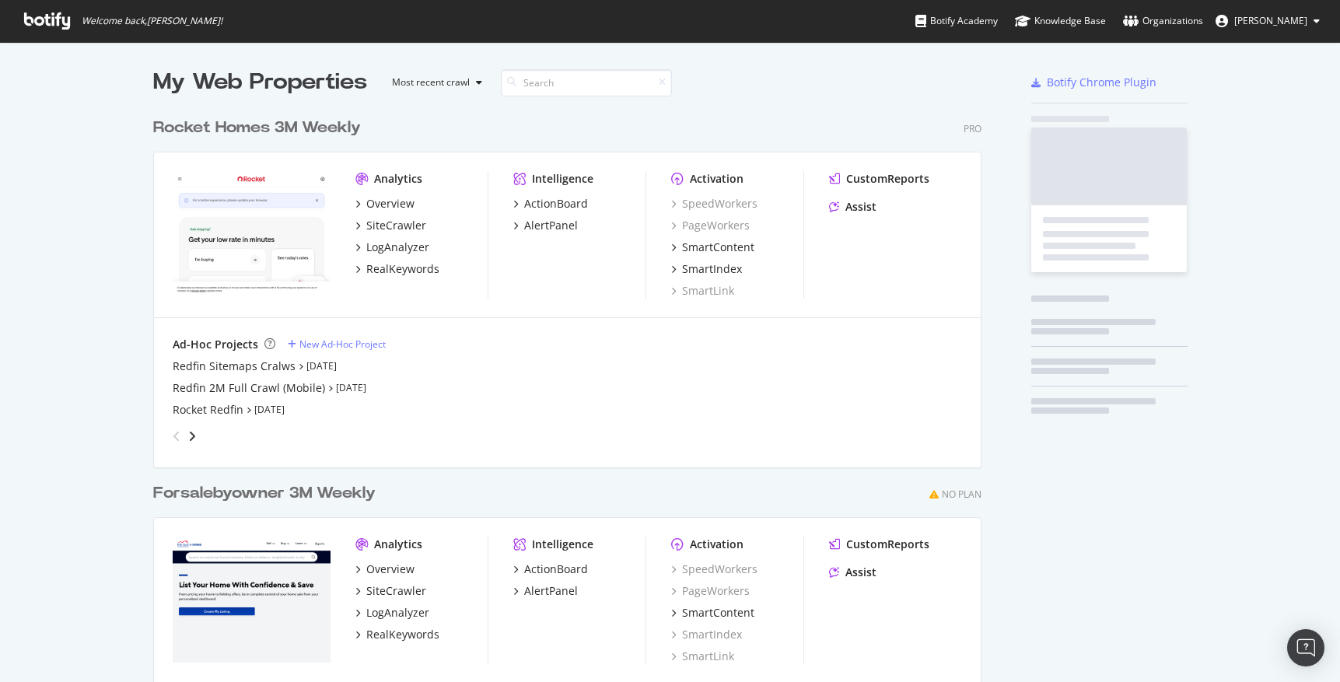
scroll to position [703, 841]
